Goal: Find specific page/section: Find specific page/section

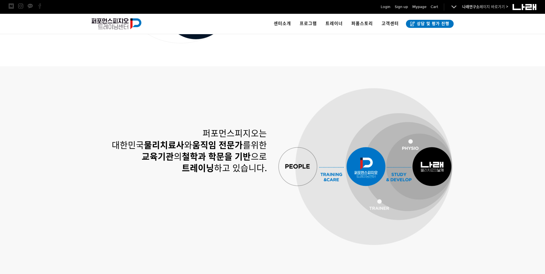
scroll to position [373, 0]
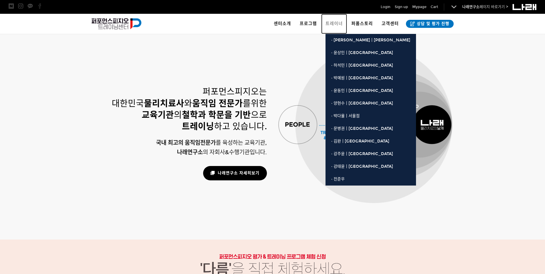
click at [341, 21] on span "트레이너" at bounding box center [333, 23] width 17 height 5
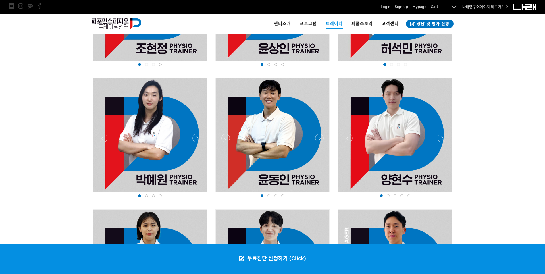
scroll to position [459, 0]
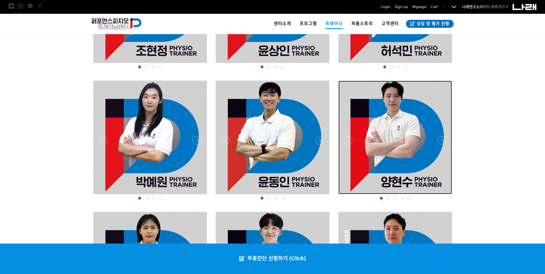
click at [395, 146] on div at bounding box center [394, 137] width 113 height 113
